Goal: Feedback & Contribution: Contribute content

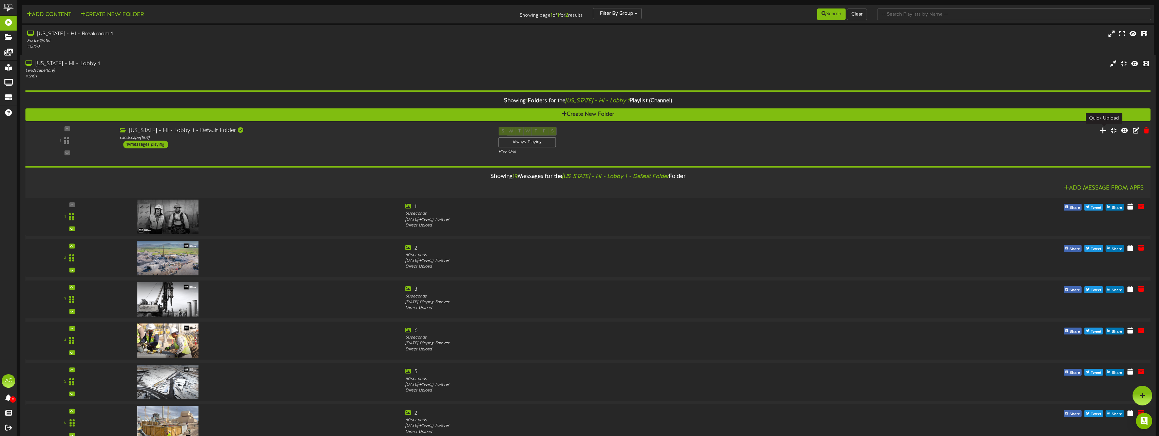
click at [1103, 131] on icon at bounding box center [1103, 130] width 7 height 7
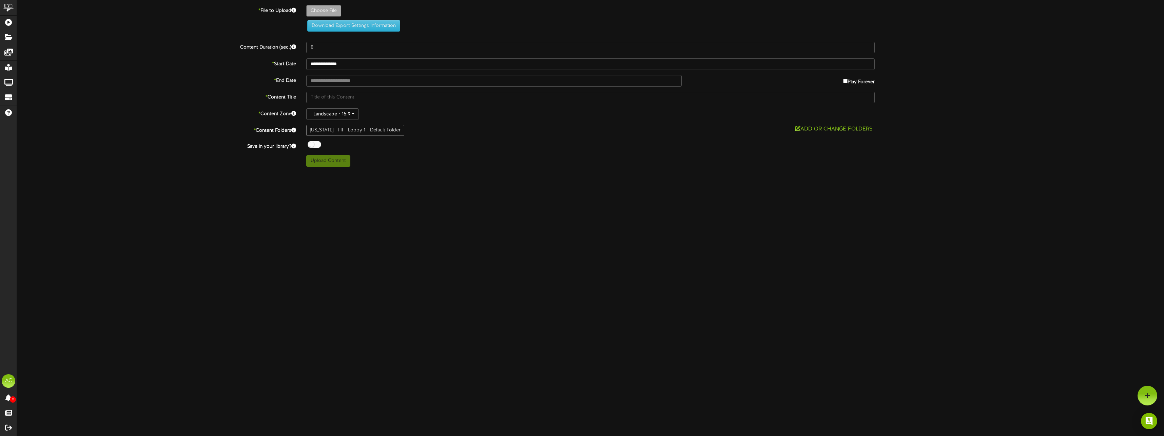
click at [93, 68] on div "**********" at bounding box center [591, 64] width 1158 height 12
click at [128, 76] on label "* End Date" at bounding box center [156, 79] width 289 height 9
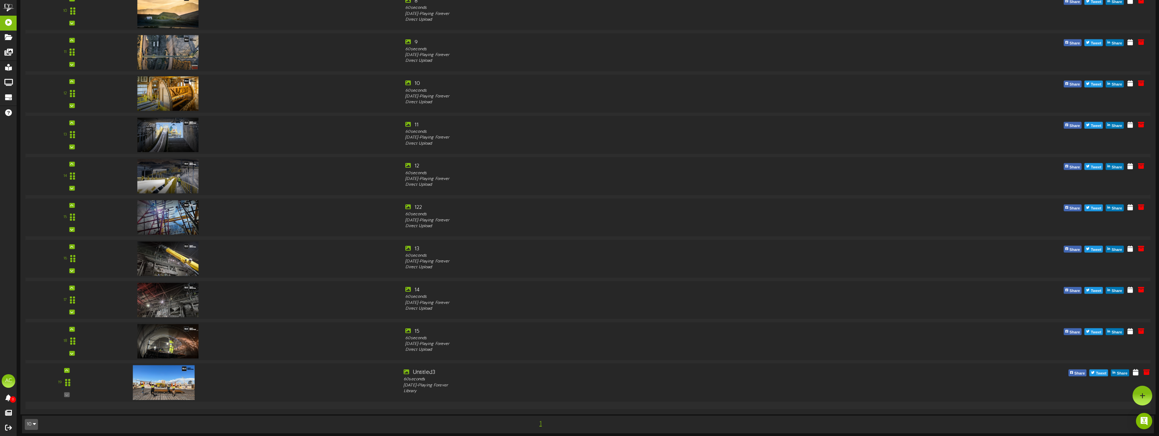
scroll to position [373, 0]
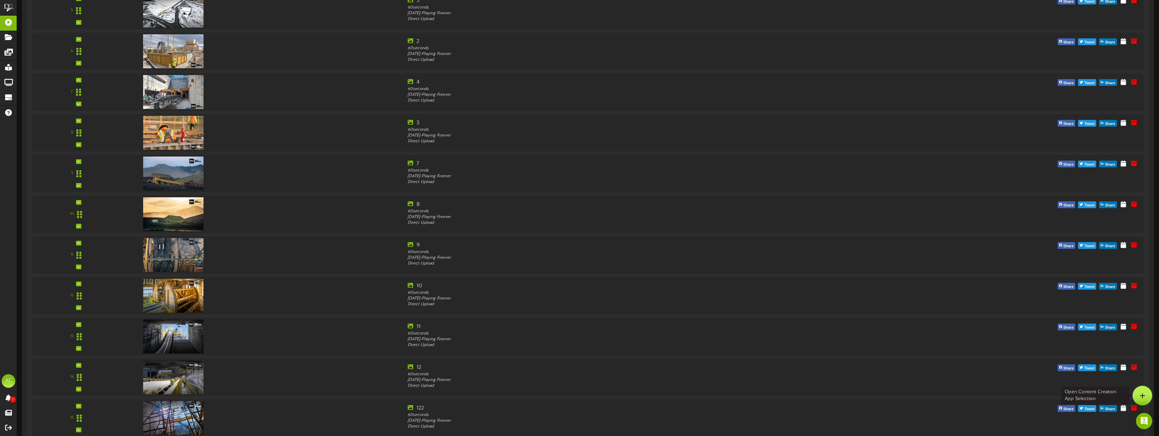
click at [1137, 396] on div at bounding box center [1143, 395] width 20 height 20
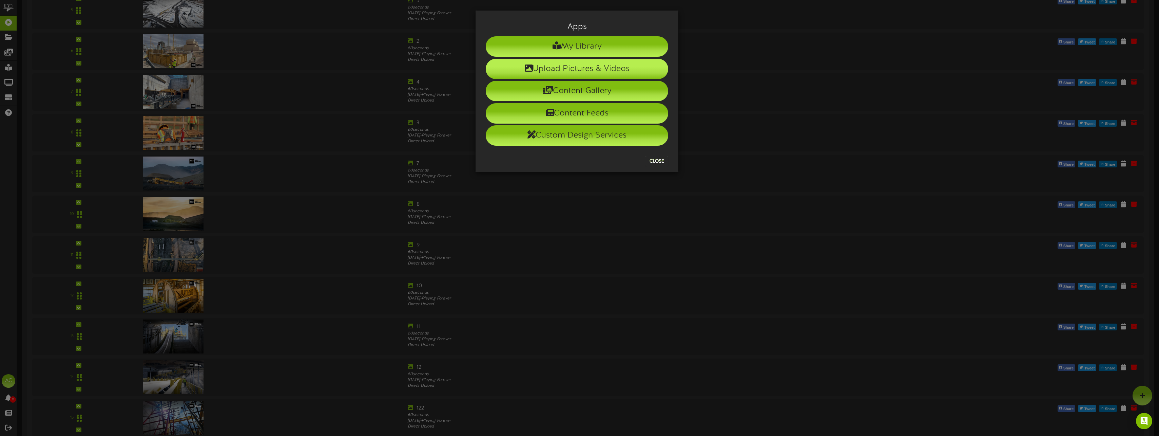
click at [617, 76] on li "Upload Pictures & Videos" at bounding box center [577, 69] width 183 height 20
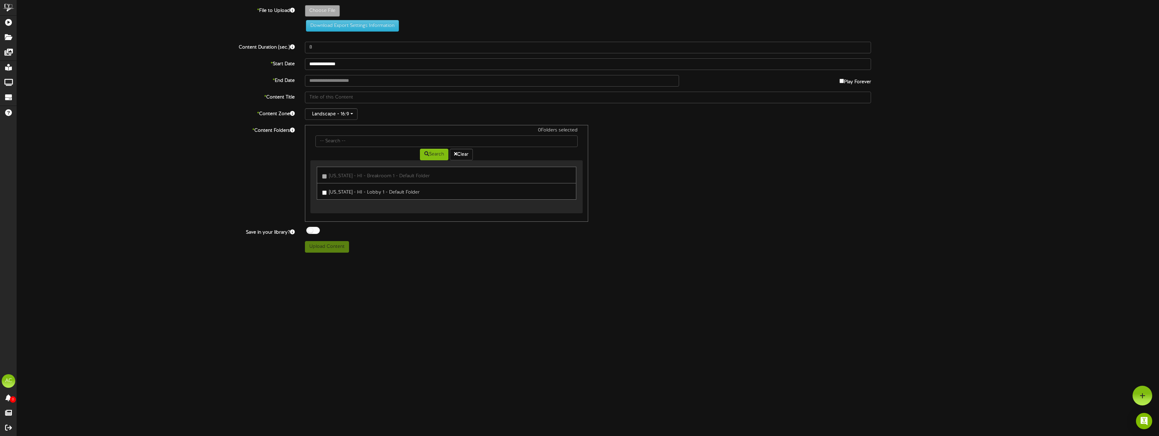
click at [425, 186] on link "[US_STATE] - HI - Lobby 1 - Default Folder" at bounding box center [446, 191] width 259 height 17
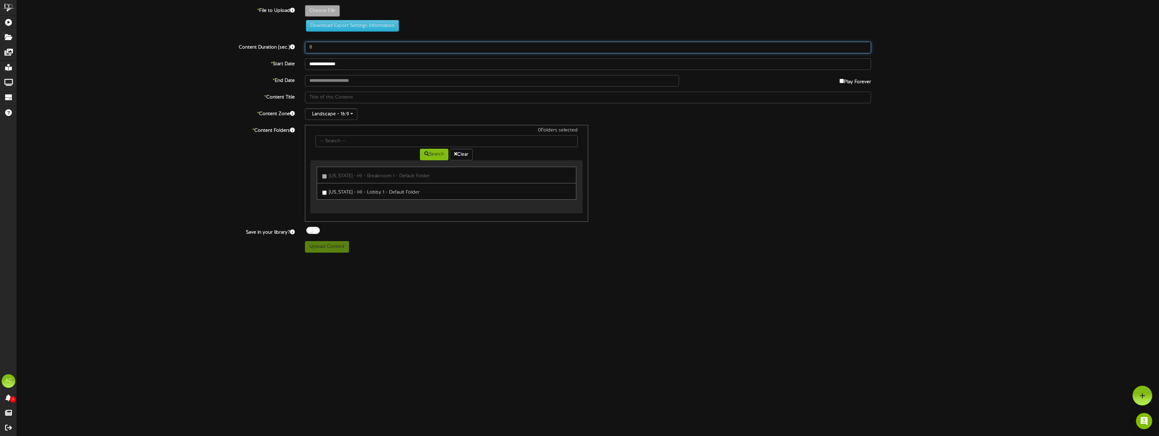
click at [359, 47] on input "8" at bounding box center [588, 48] width 566 height 12
type input "60"
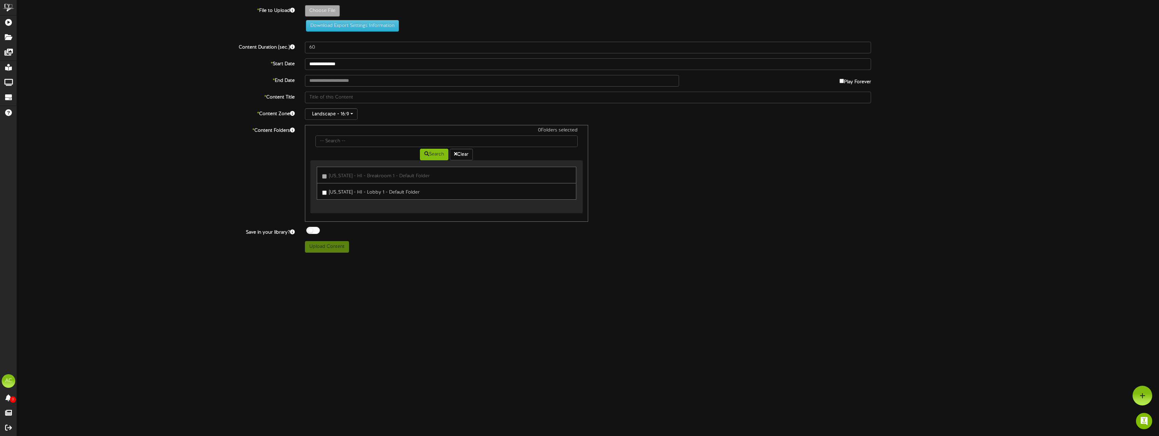
click at [520, 258] on html "ChannelValet Playlists Folders Messages My Library Groups Devices Help AC [PERS…" at bounding box center [579, 129] width 1159 height 258
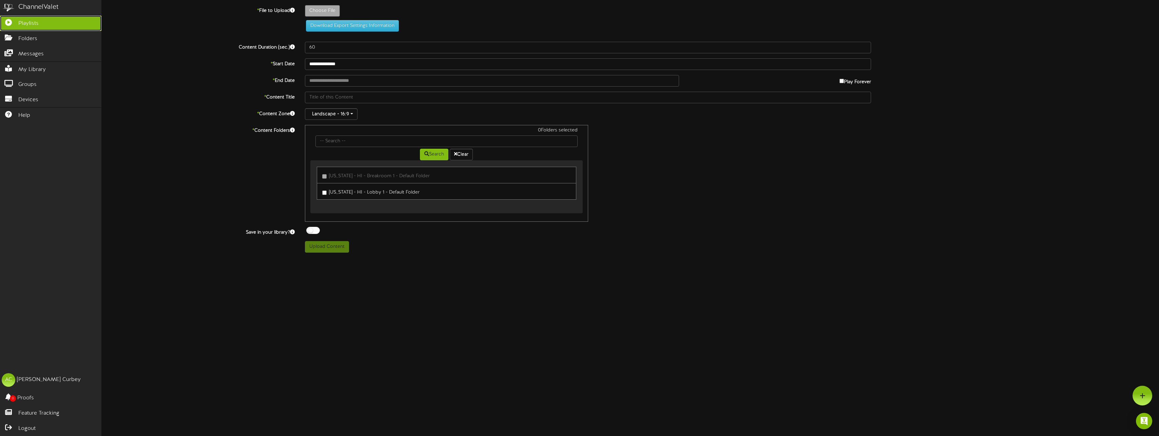
click at [15, 21] on icon at bounding box center [8, 21] width 17 height 5
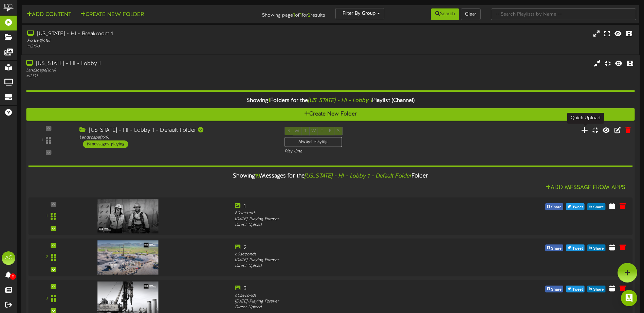
click at [584, 132] on icon at bounding box center [584, 130] width 7 height 7
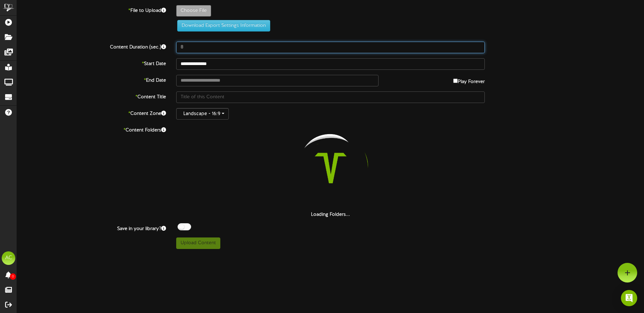
click at [211, 47] on input "8" at bounding box center [330, 48] width 308 height 12
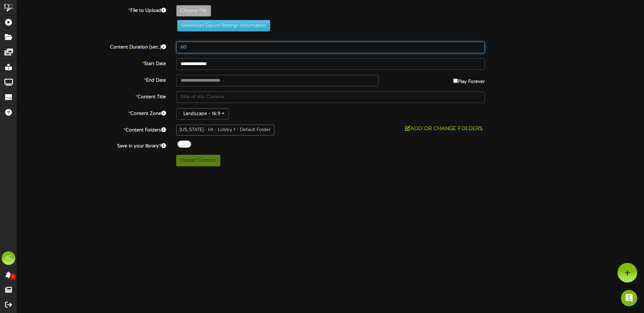
type input "60"
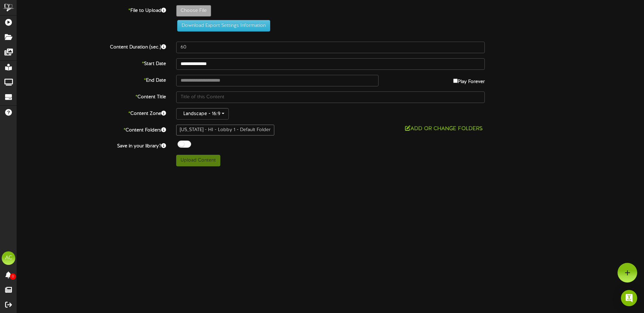
click at [307, 152] on div "**********" at bounding box center [330, 85] width 627 height 161
type input "**********"
type input "2"
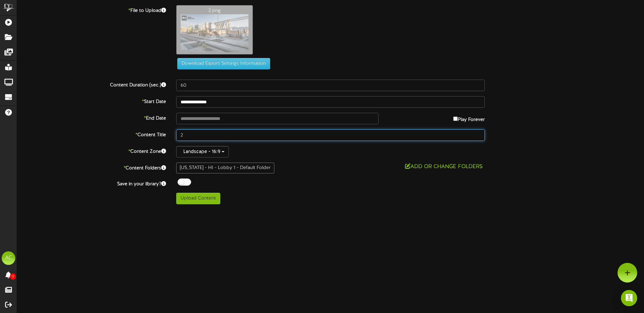
click at [206, 135] on input "2" at bounding box center [330, 136] width 308 height 12
type input "B"
drag, startPoint x: 215, startPoint y: 136, endPoint x: 168, endPoint y: 137, distance: 46.5
click at [168, 137] on div "* Content Title Sept_1" at bounding box center [330, 136] width 637 height 12
type input "B"
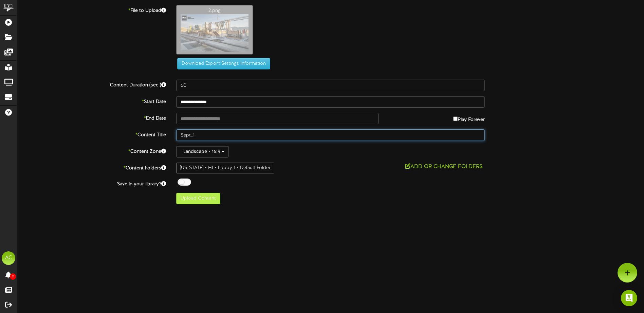
type input "Sept_1"
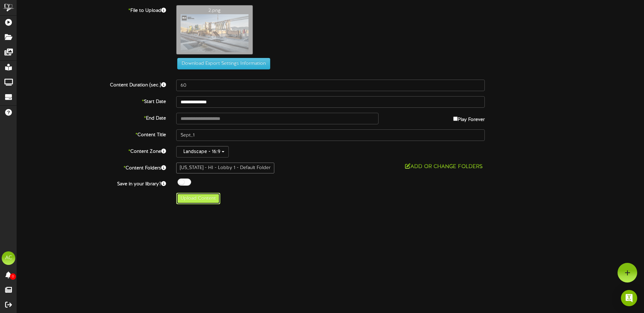
click at [204, 199] on button "Upload Content" at bounding box center [198, 199] width 44 height 12
type input "**********"
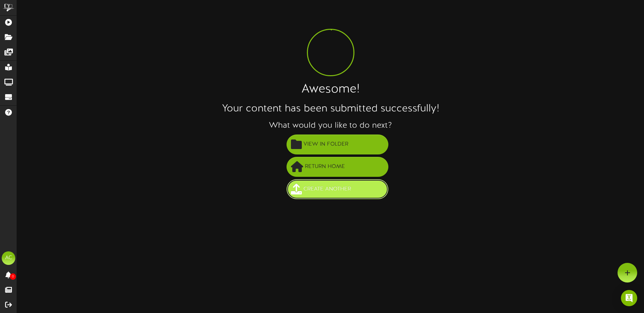
click at [344, 191] on span "Create Another" at bounding box center [327, 189] width 51 height 11
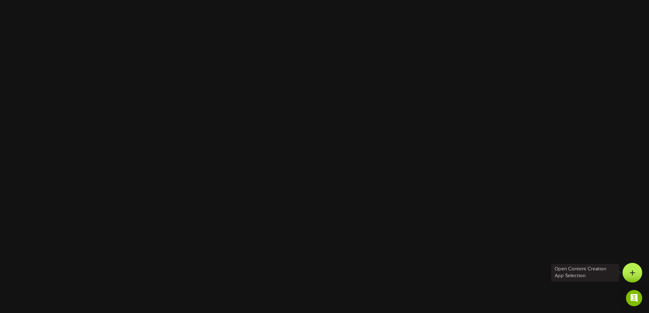
click at [630, 273] on icon at bounding box center [632, 273] width 6 height 6
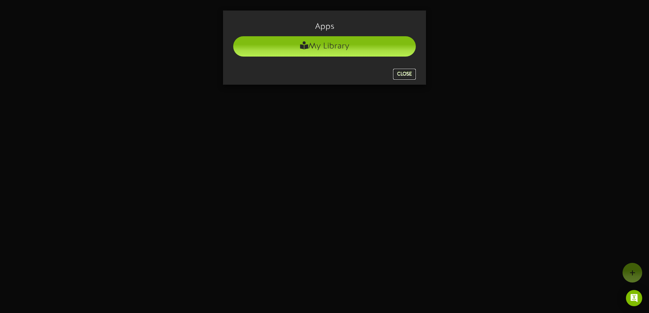
click at [408, 76] on button "Close" at bounding box center [404, 74] width 23 height 11
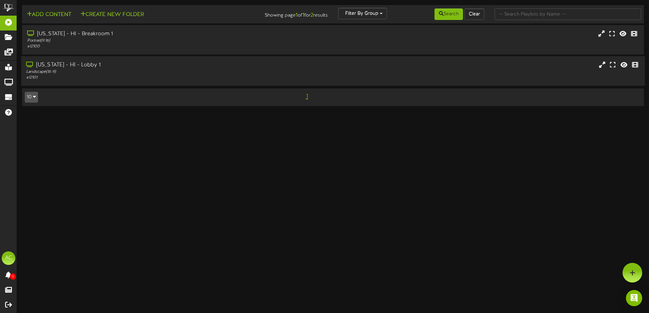
click at [34, 67] on icon at bounding box center [30, 64] width 8 height 5
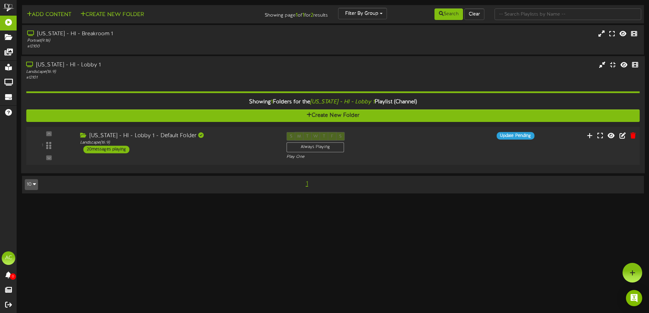
click at [68, 149] on div "1" at bounding box center [48, 145] width 41 height 27
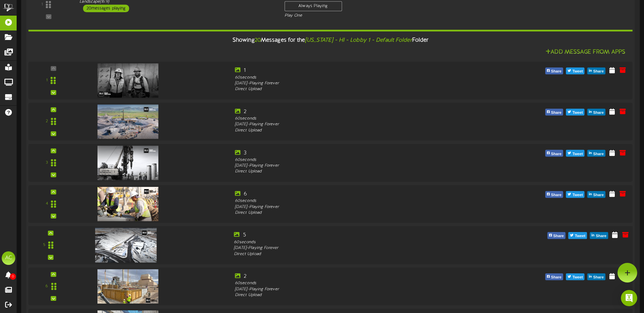
scroll to position [65, 0]
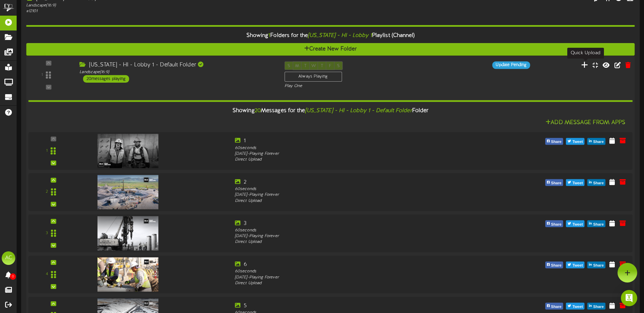
click at [584, 69] on icon at bounding box center [584, 64] width 7 height 7
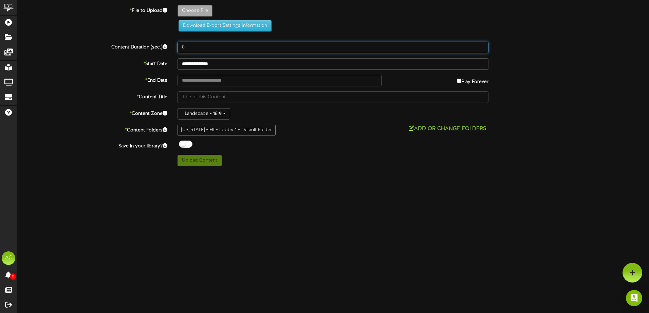
drag, startPoint x: 190, startPoint y: 46, endPoint x: 184, endPoint y: 46, distance: 6.1
click at [184, 46] on input "8" at bounding box center [332, 48] width 311 height 12
type input "60"
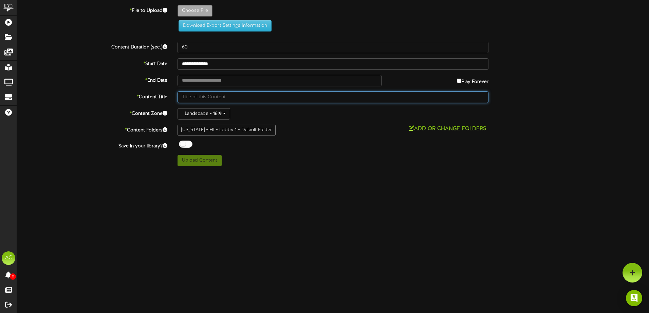
click at [217, 98] on input "text" at bounding box center [332, 98] width 311 height 12
type input "Sept_2"
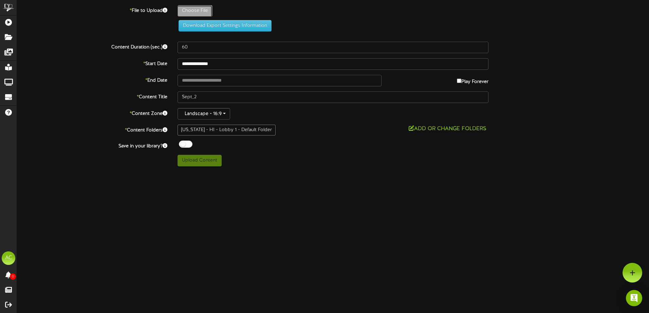
type input "**********"
type input "3"
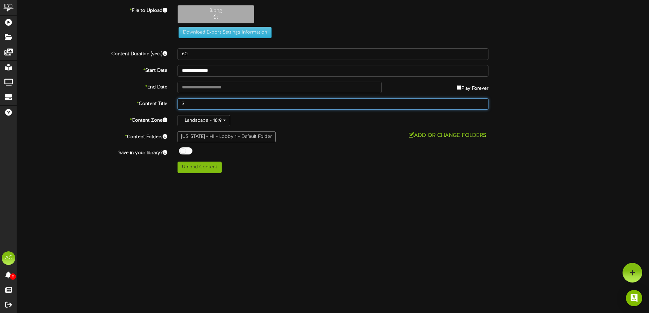
click at [254, 106] on input "3" at bounding box center [332, 104] width 311 height 12
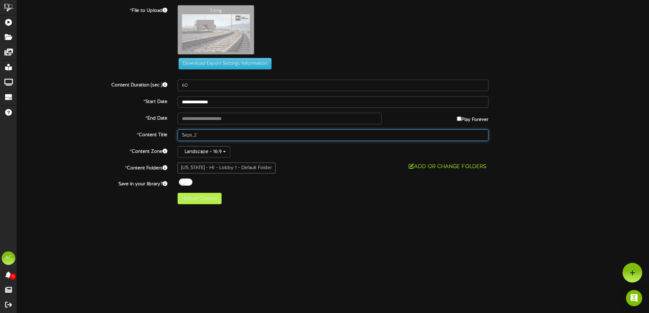
type input "Sept_2"
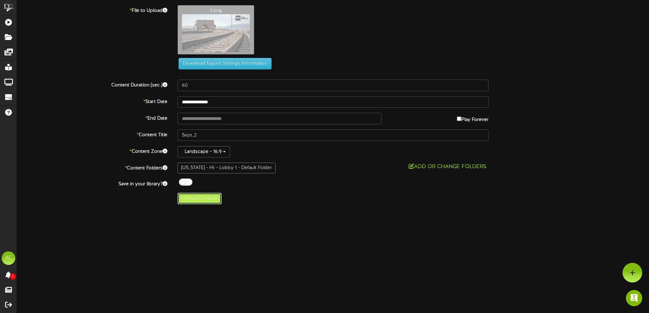
click at [202, 198] on button "Upload Content" at bounding box center [199, 199] width 44 height 12
type input "**********"
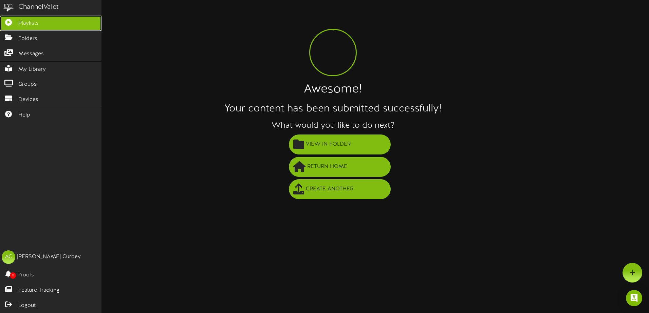
click at [9, 22] on icon at bounding box center [8, 21] width 17 height 5
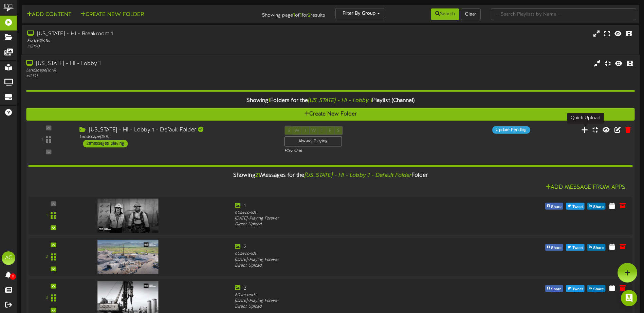
click at [584, 131] on icon at bounding box center [584, 129] width 7 height 7
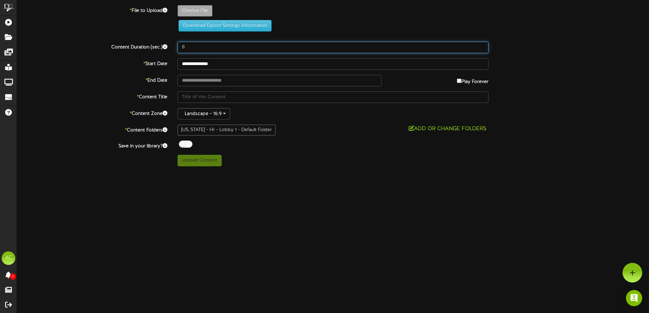
drag, startPoint x: 228, startPoint y: 46, endPoint x: 180, endPoint y: 46, distance: 47.2
click at [180, 46] on input "8" at bounding box center [332, 48] width 311 height 12
type input "60"
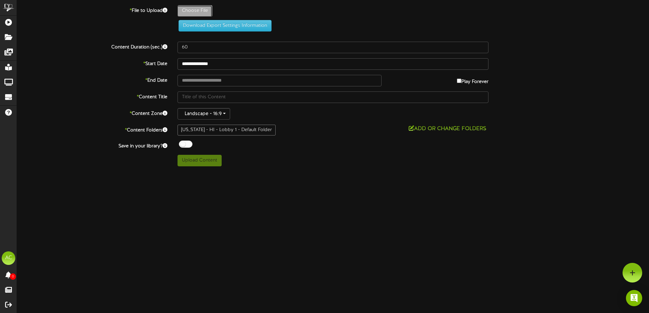
type input "**********"
type input "4"
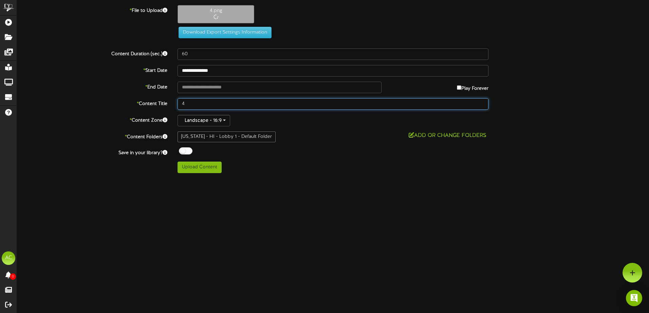
click at [193, 105] on input "4" at bounding box center [332, 104] width 311 height 12
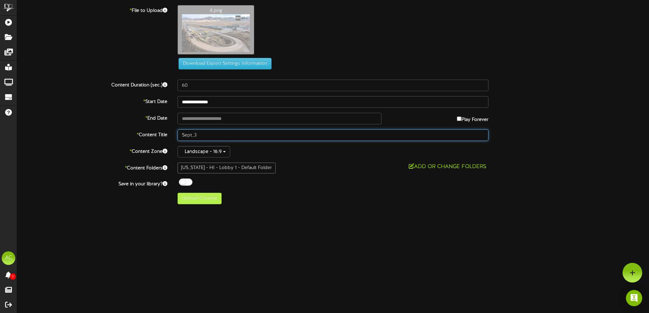
type input "Sept_3"
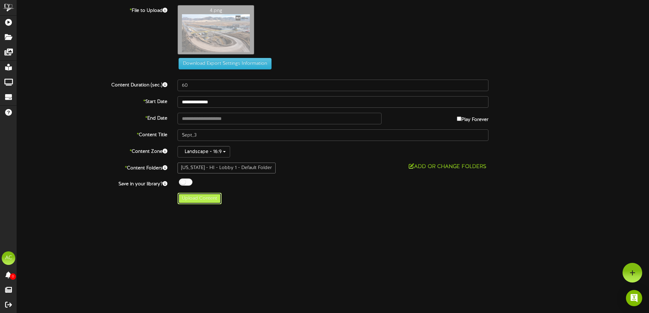
click at [214, 201] on button "Upload Content" at bounding box center [199, 199] width 44 height 12
type input "**********"
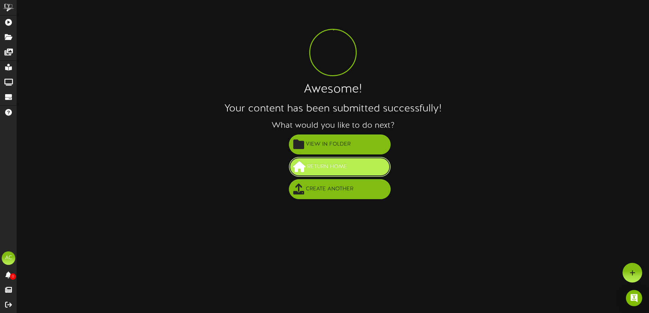
click at [354, 171] on button "Return Home" at bounding box center [340, 167] width 102 height 20
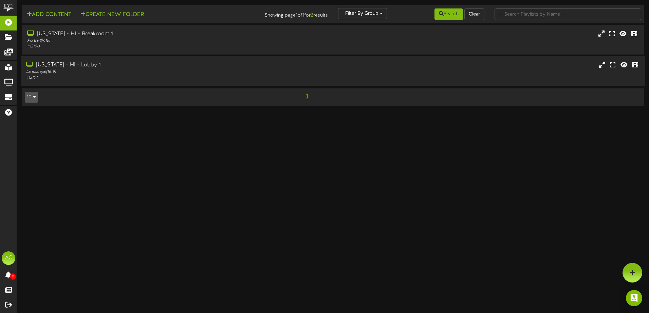
click at [84, 70] on div "Landscape ( 16:9 )" at bounding box center [151, 72] width 250 height 6
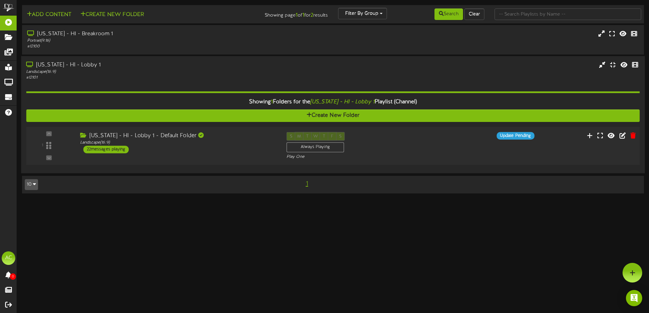
click at [51, 145] on div "1" at bounding box center [48, 145] width 41 height 27
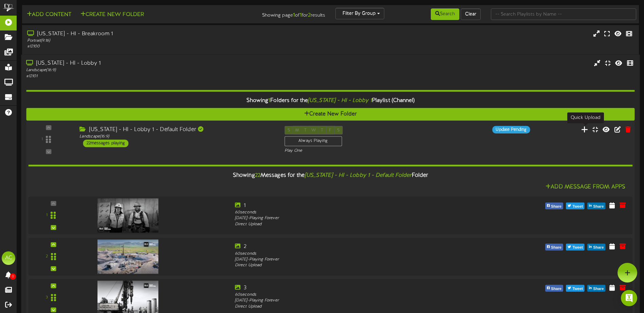
click at [586, 131] on icon at bounding box center [584, 129] width 7 height 7
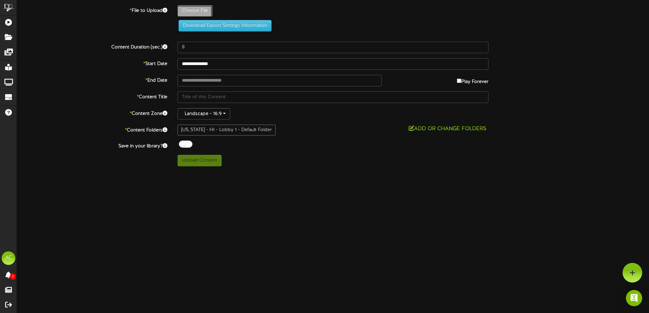
type input "**********"
type input "9"
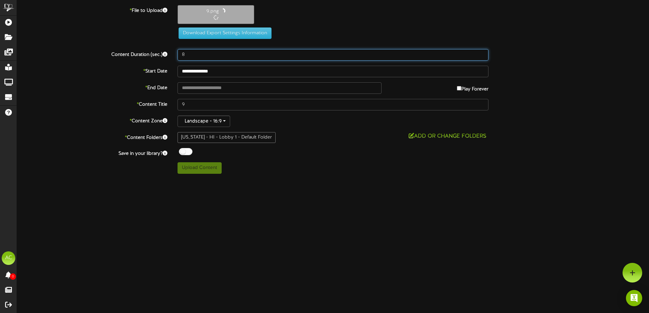
click at [204, 56] on input "8" at bounding box center [332, 55] width 311 height 12
type input "60"
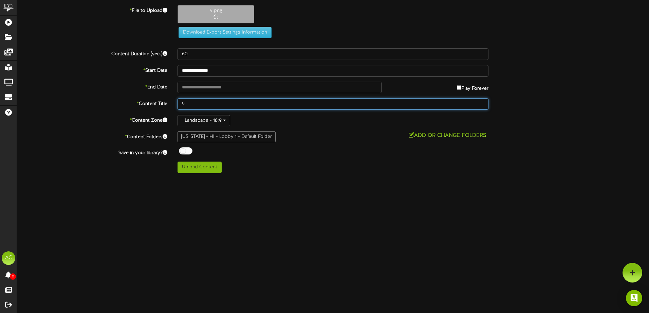
click at [192, 108] on input "9" at bounding box center [332, 104] width 311 height 12
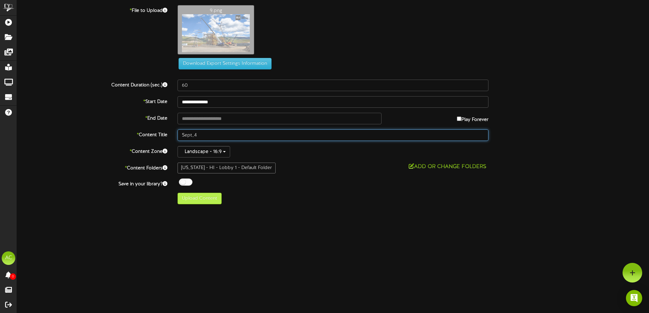
type input "Sept_4"
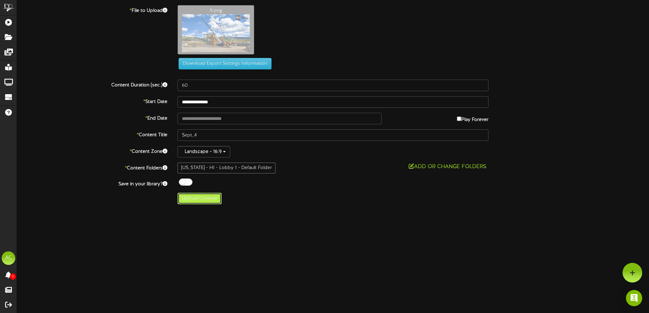
click at [201, 197] on button "Upload Content" at bounding box center [199, 199] width 44 height 12
type input "**********"
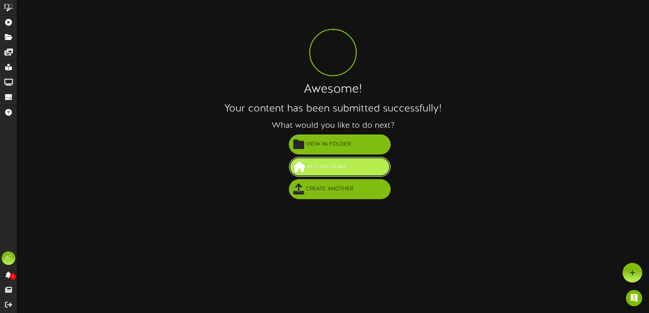
click at [347, 164] on span "Return Home" at bounding box center [326, 166] width 43 height 11
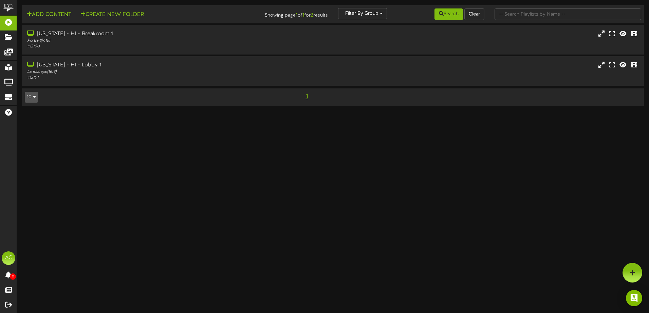
drag, startPoint x: 102, startPoint y: 148, endPoint x: 87, endPoint y: 104, distance: 45.6
click at [103, 113] on html "ChannelValet Playlists Folders Messages My Library Groups Devices Help AC [PERS…" at bounding box center [324, 56] width 649 height 113
click at [51, 68] on div "[US_STATE] - HI - Lobby 1" at bounding box center [151, 65] width 250 height 8
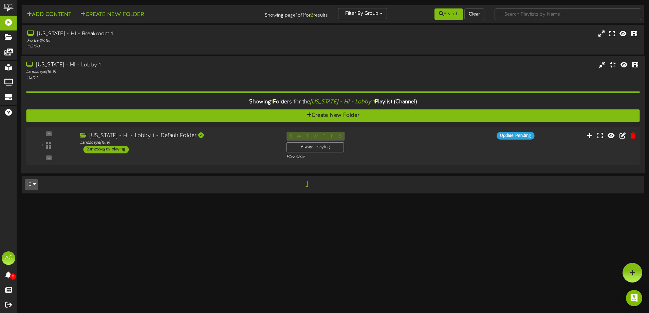
click at [47, 149] on div "1" at bounding box center [48, 145] width 41 height 27
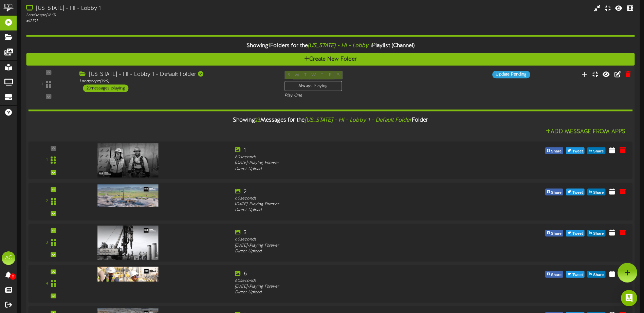
scroll to position [34, 0]
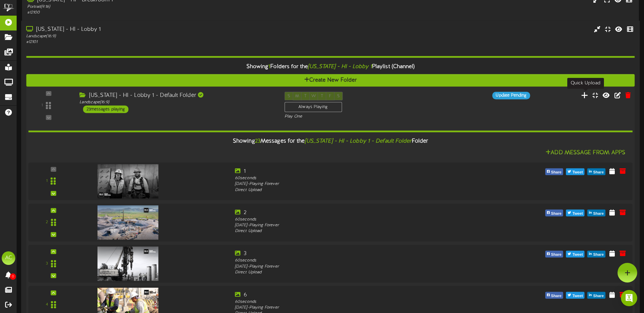
drag, startPoint x: 586, startPoint y: 98, endPoint x: 582, endPoint y: 99, distance: 4.9
click at [582, 99] on icon at bounding box center [584, 95] width 7 height 7
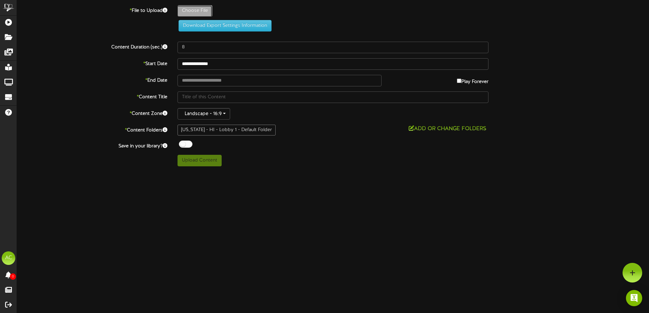
type input "**********"
type input "12"
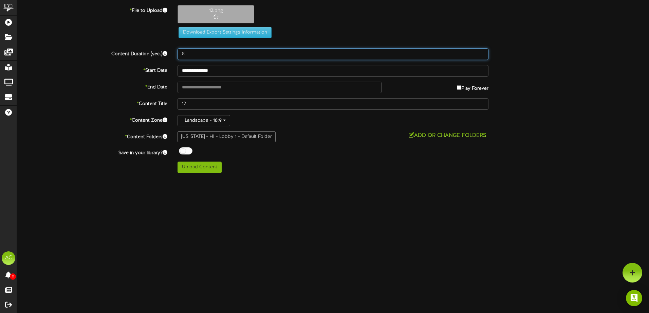
click at [197, 58] on input "8" at bounding box center [332, 55] width 311 height 12
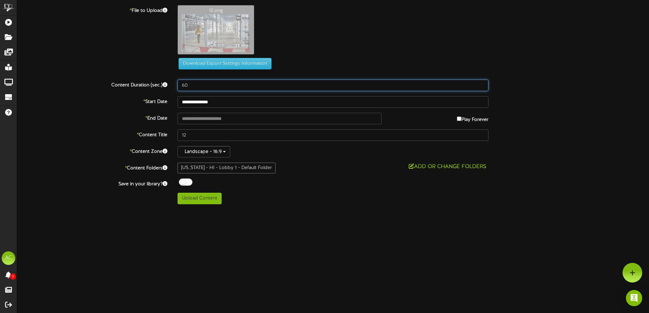
type input "60"
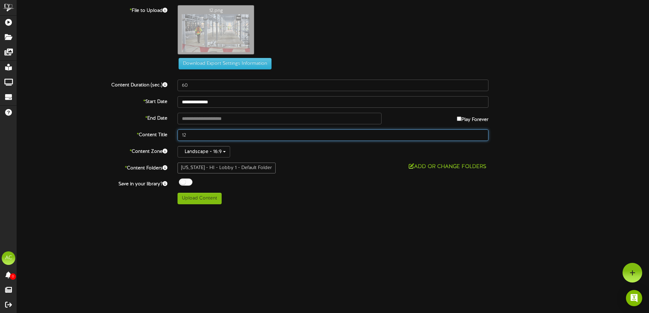
click at [194, 137] on input "12" at bounding box center [332, 136] width 311 height 12
type input "1"
type input "Sept_5"
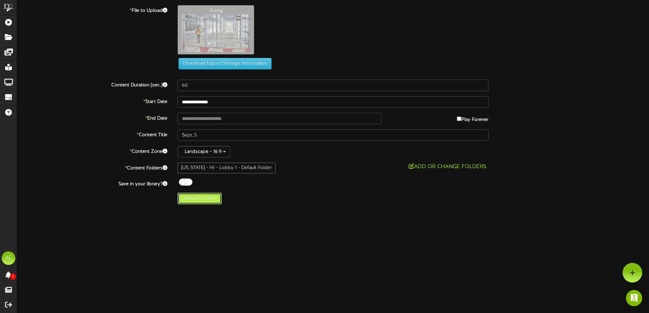
click at [210, 201] on button "Upload Content" at bounding box center [199, 199] width 44 height 12
type input "**********"
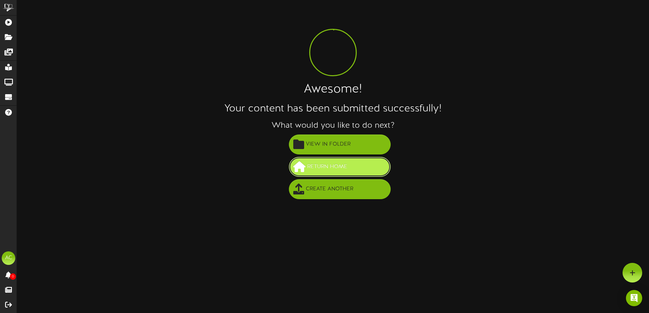
click at [346, 168] on span "Return Home" at bounding box center [326, 166] width 43 height 11
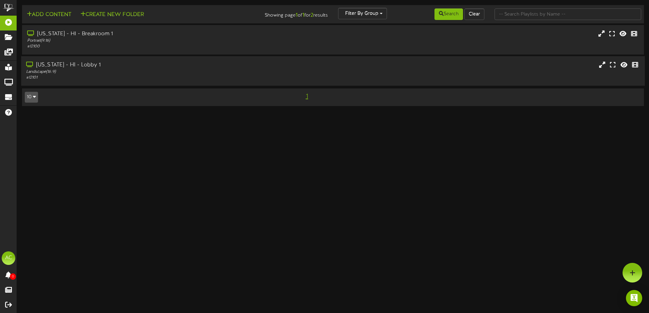
click at [35, 67] on div "[US_STATE] - HI - Lobby 1" at bounding box center [151, 65] width 250 height 8
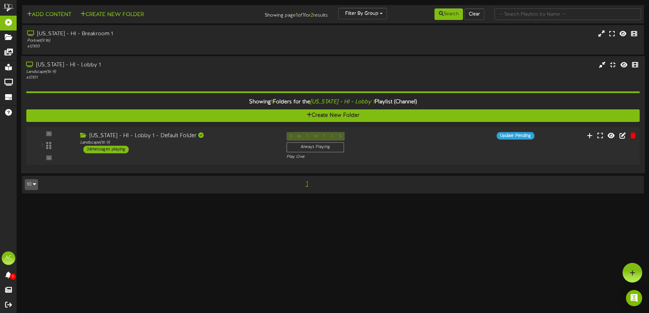
click at [45, 142] on div "1" at bounding box center [48, 145] width 41 height 27
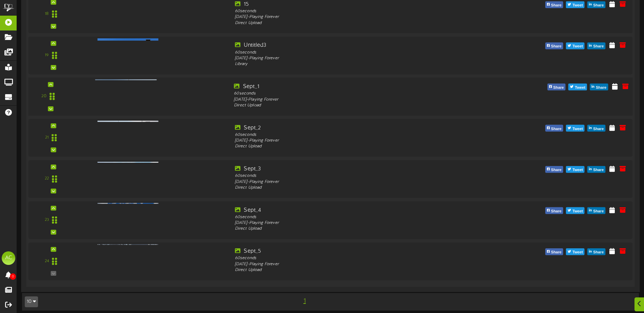
scroll to position [907, 0]
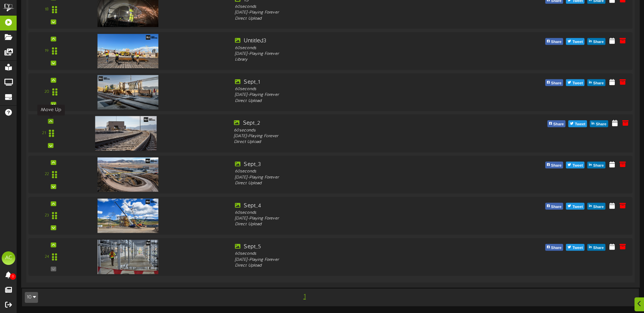
click at [51, 123] on icon at bounding box center [50, 121] width 3 height 3
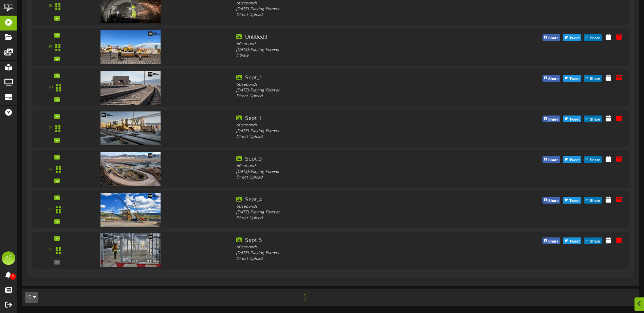
click at [426, 302] on div "10 5 10 25 50 100 1" at bounding box center [330, 298] width 621 height 12
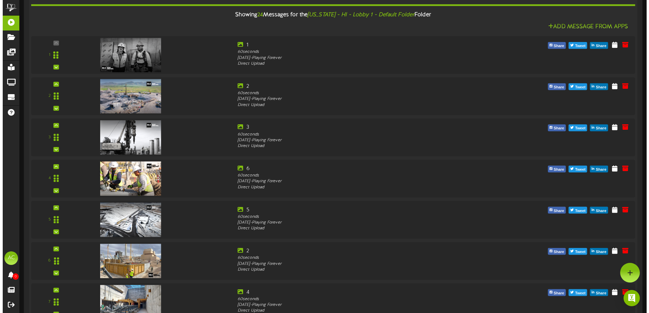
scroll to position [0, 0]
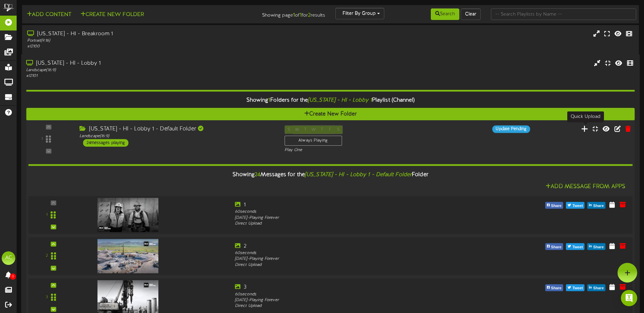
click at [588, 133] on icon at bounding box center [584, 128] width 7 height 7
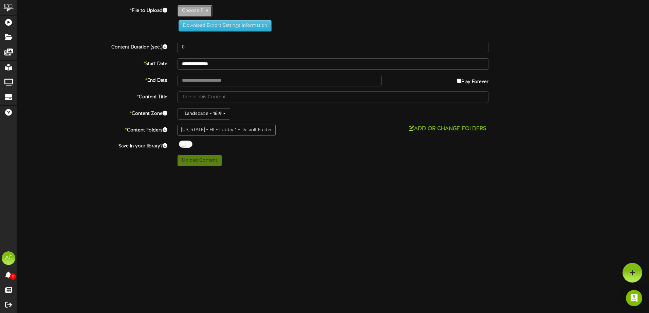
type input "**********"
type input "13"
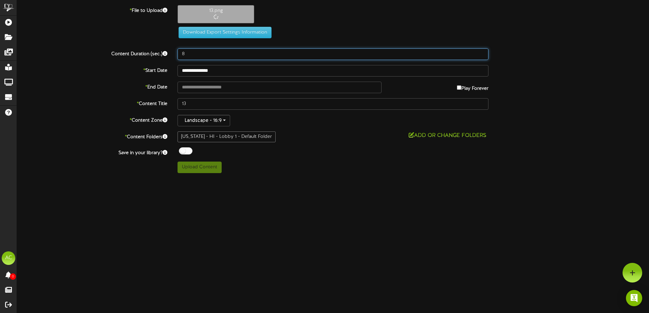
click at [193, 56] on input "8" at bounding box center [332, 55] width 311 height 12
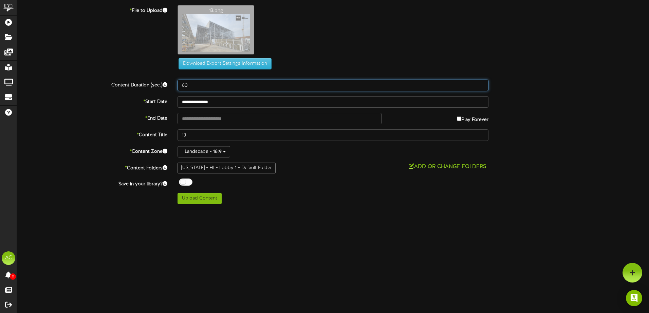
type input "60"
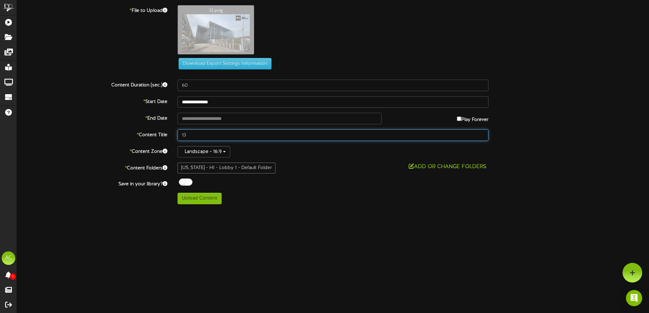
click at [201, 134] on input "13" at bounding box center [332, 136] width 311 height 12
type input "1"
type input "Sept_6"
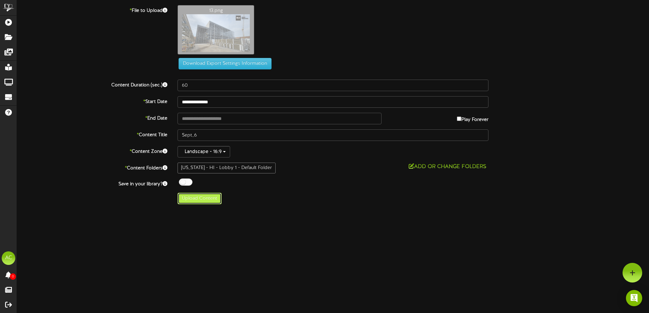
click at [211, 199] on button "Upload Content" at bounding box center [199, 199] width 44 height 12
type input "**********"
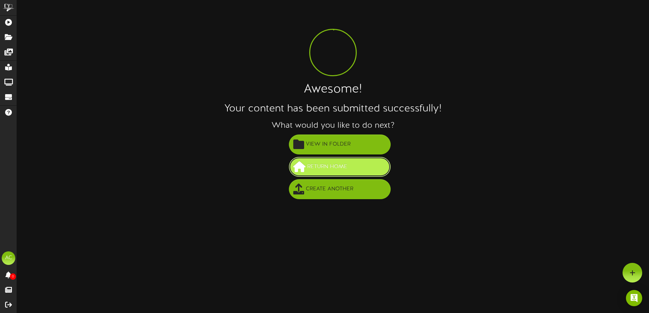
click at [345, 171] on span "Return Home" at bounding box center [326, 166] width 43 height 11
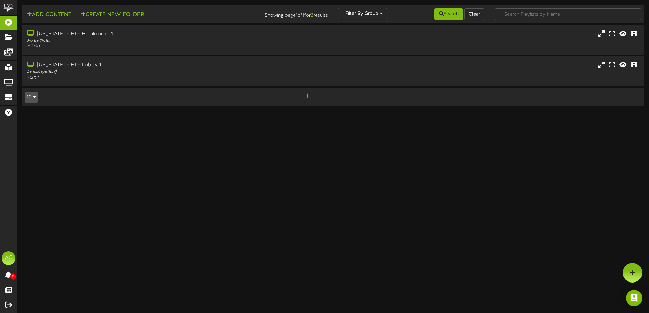
click at [174, 113] on html "ChannelValet Playlists Folders Messages My Library Groups Devices Help AC [PERS…" at bounding box center [324, 56] width 649 height 113
click at [63, 65] on div "[US_STATE] - HI - Lobby 1" at bounding box center [151, 65] width 250 height 8
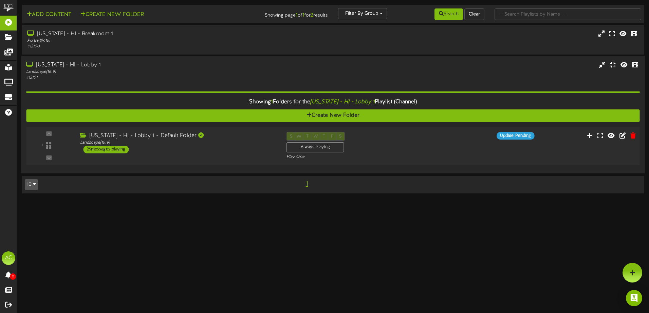
click at [49, 151] on div "1" at bounding box center [48, 145] width 41 height 27
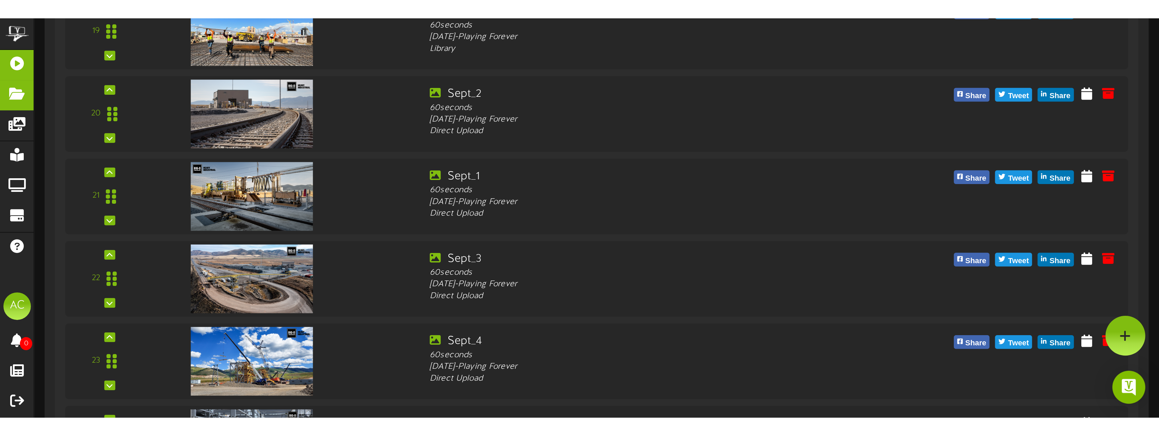
scroll to position [825, 0]
